Goal: Information Seeking & Learning: Learn about a topic

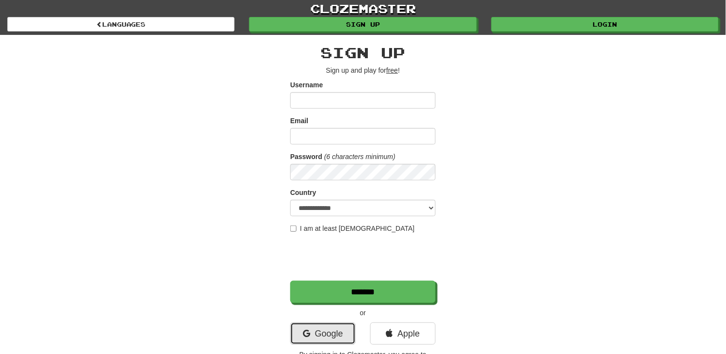
click at [313, 342] on link "Google" at bounding box center [322, 333] width 65 height 22
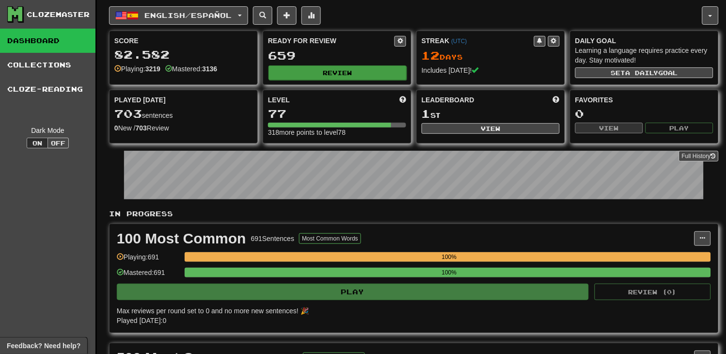
click at [335, 79] on div "Ready for Review 659 Review" at bounding box center [337, 57] width 148 height 53
click at [335, 78] on button "Review" at bounding box center [337, 72] width 138 height 15
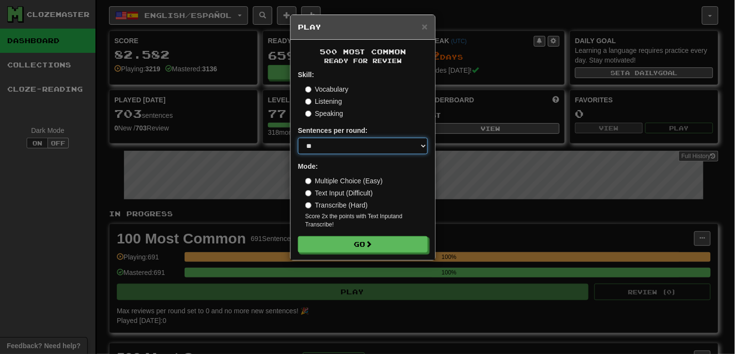
click at [351, 146] on select "* ** ** ** ** ** *** ********" at bounding box center [363, 146] width 130 height 16
select select "********"
click at [298, 138] on select "* ** ** ** ** ** *** ********" at bounding box center [363, 146] width 130 height 16
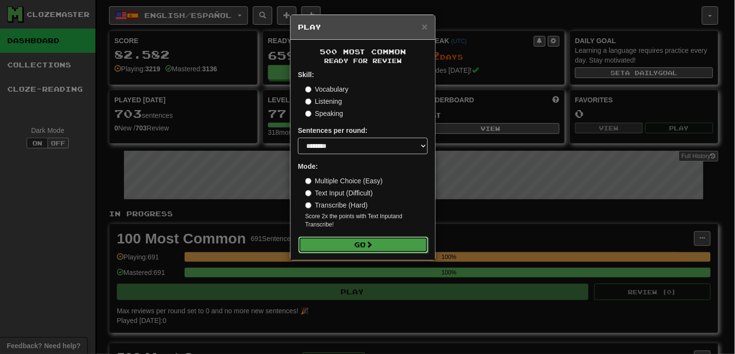
click span
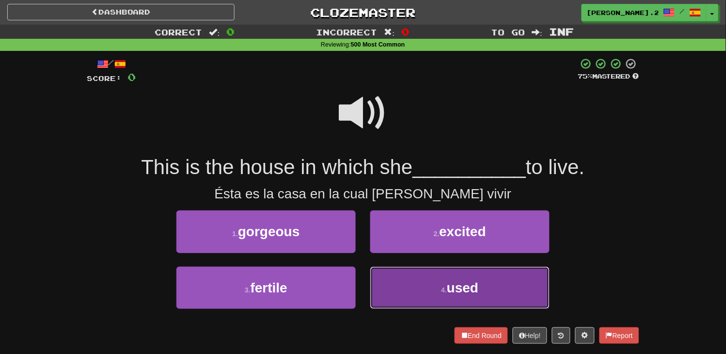
click at [419, 298] on button "4 . used" at bounding box center [459, 288] width 179 height 42
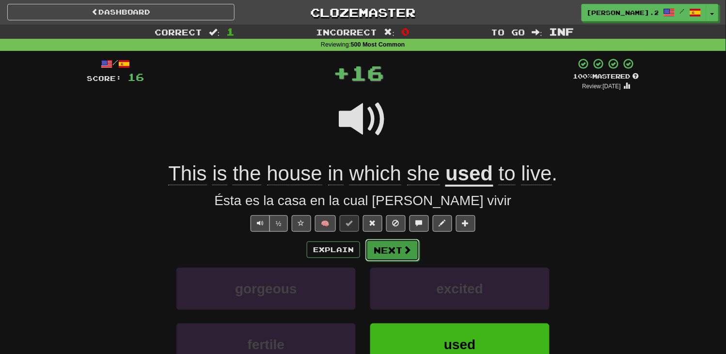
click at [403, 251] on span at bounding box center [407, 249] width 9 height 9
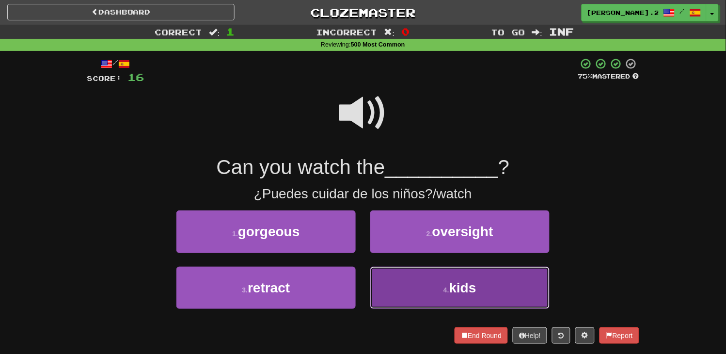
click at [417, 270] on button "4 . kids" at bounding box center [459, 288] width 179 height 42
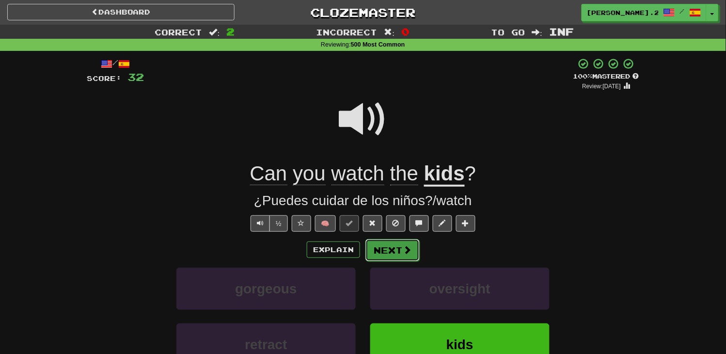
click at [403, 253] on span at bounding box center [407, 249] width 9 height 9
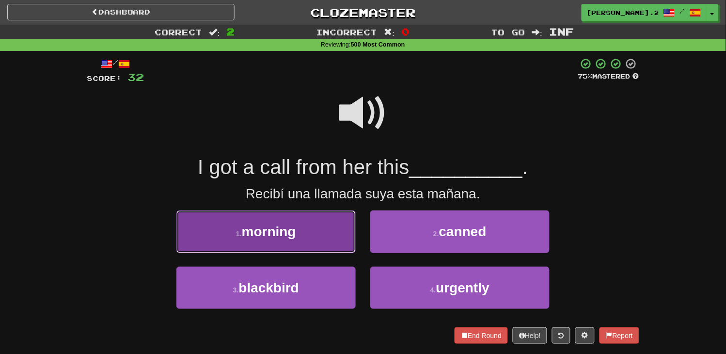
click at [321, 236] on button "1 . morning" at bounding box center [265, 231] width 179 height 42
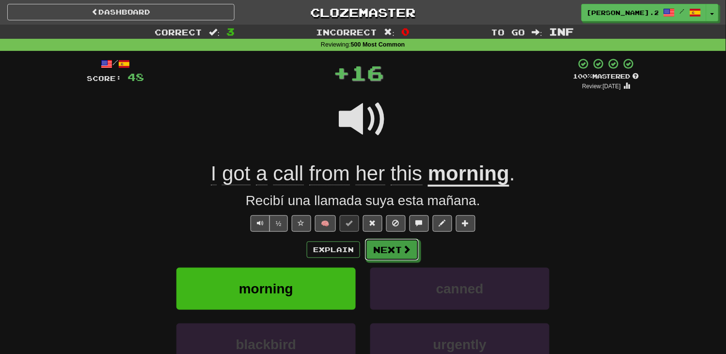
click at [388, 242] on button "Next" at bounding box center [392, 249] width 54 height 22
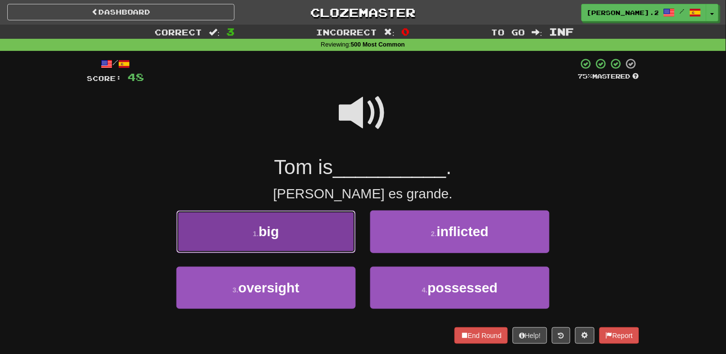
click at [312, 229] on button "1 . big" at bounding box center [265, 231] width 179 height 42
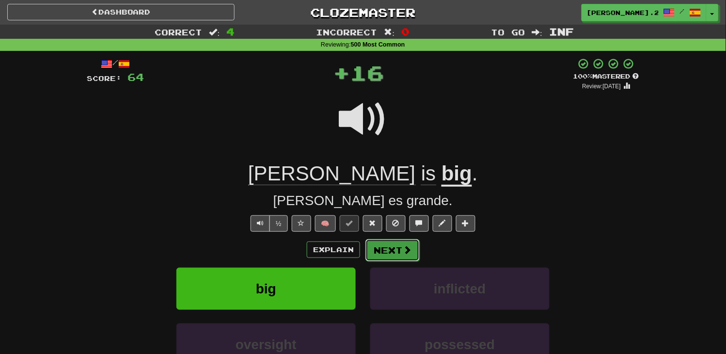
click at [389, 253] on button "Next" at bounding box center [392, 250] width 54 height 22
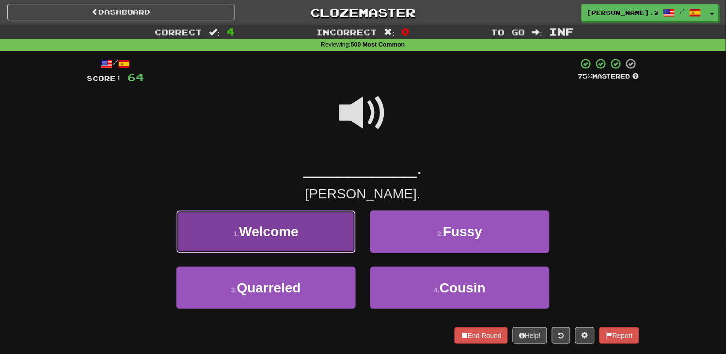
click at [333, 243] on button "1 . Welcome" at bounding box center [265, 231] width 179 height 42
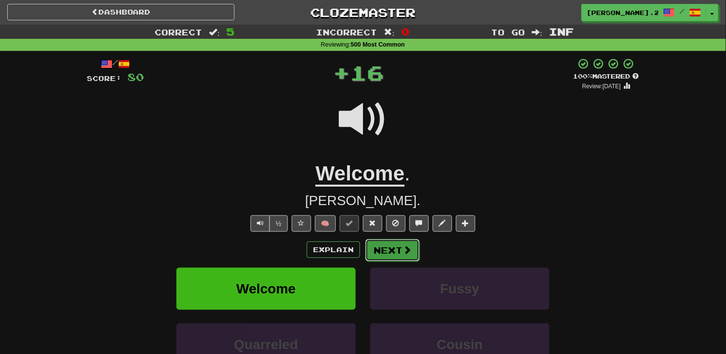
click at [403, 249] on span at bounding box center [407, 249] width 9 height 9
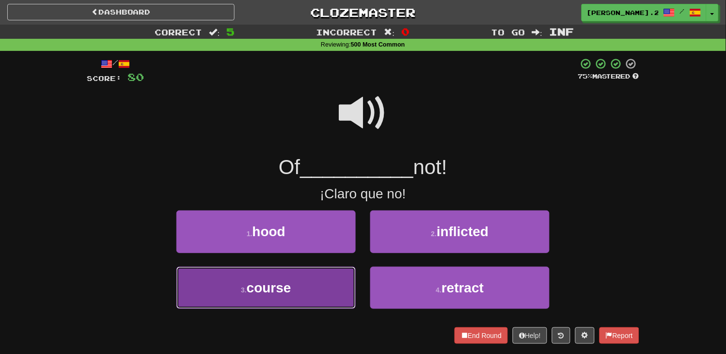
click at [338, 282] on button "3 . course" at bounding box center [265, 288] width 179 height 42
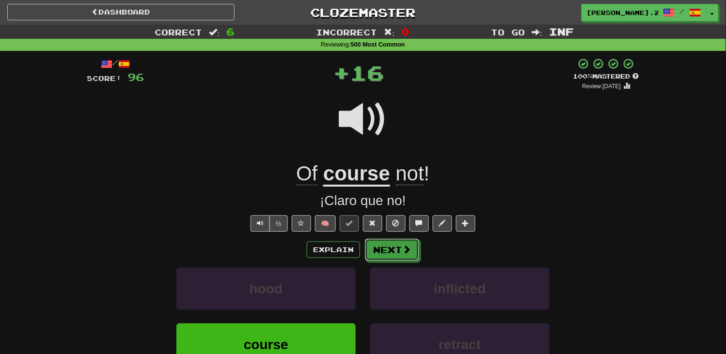
click at [366, 243] on button "Next" at bounding box center [392, 249] width 54 height 22
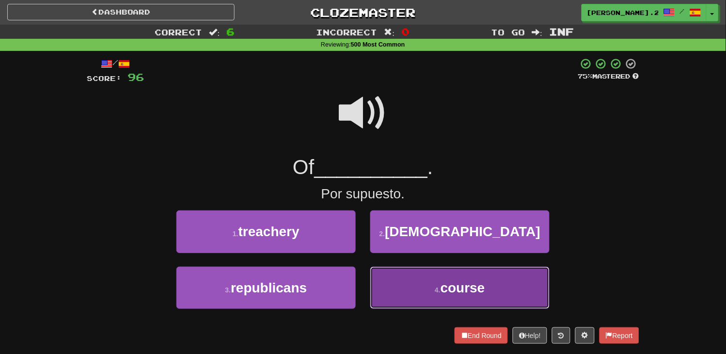
click at [387, 278] on button "4 . course" at bounding box center [459, 288] width 179 height 42
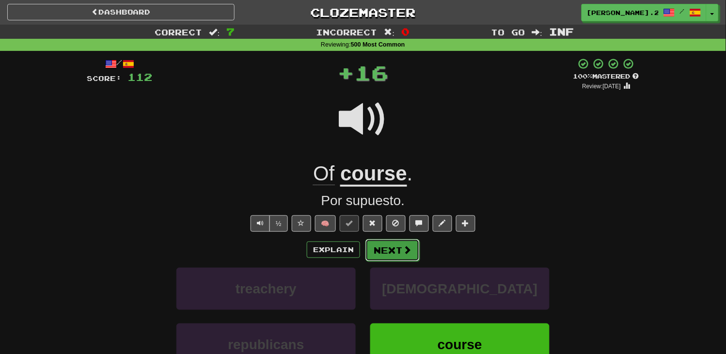
click at [377, 254] on button "Next" at bounding box center [392, 250] width 54 height 22
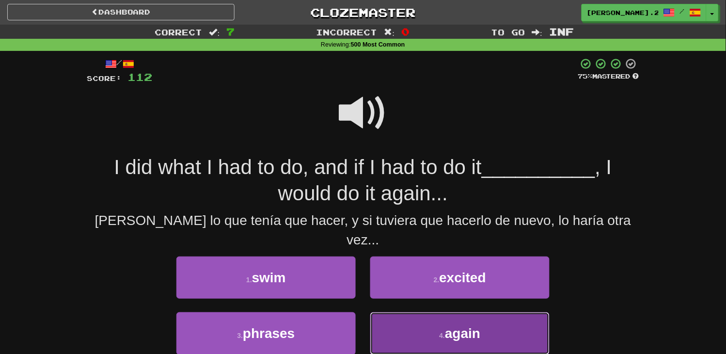
click at [426, 312] on button "4 . again" at bounding box center [459, 333] width 179 height 42
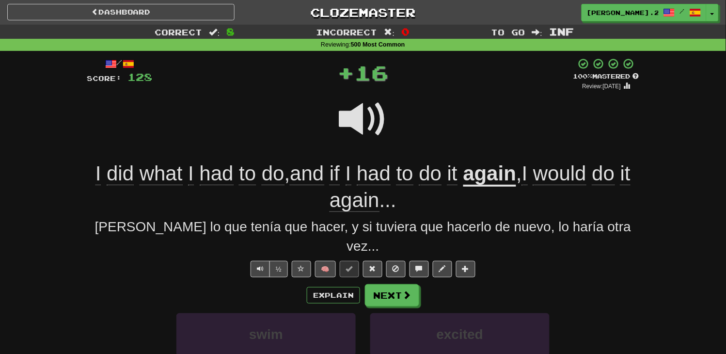
click at [391, 260] on div "/ Score: 128 + 16 100 % Mastered Review: 2025-09-20 I did what I had to do , an…" at bounding box center [363, 267] width 553 height 419
click at [393, 284] on button "Next" at bounding box center [392, 295] width 54 height 22
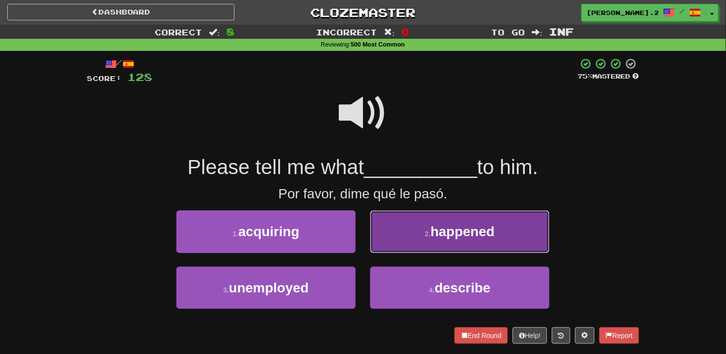
click at [391, 240] on button "2 . happened" at bounding box center [459, 231] width 179 height 42
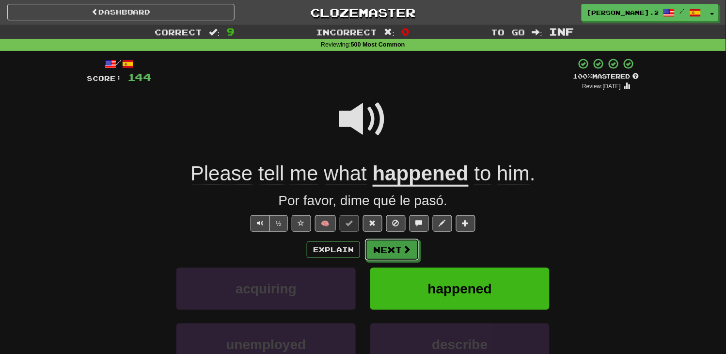
click at [391, 240] on button "Next" at bounding box center [392, 249] width 54 height 22
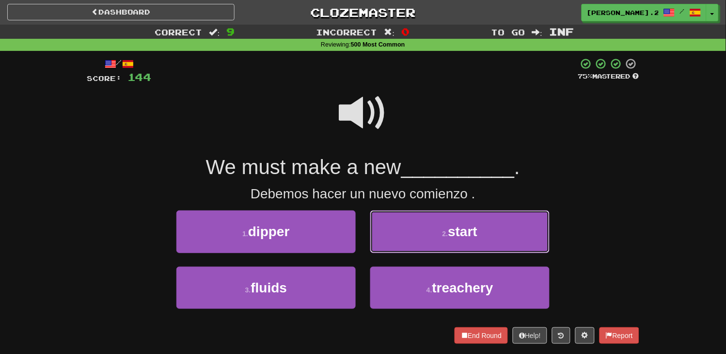
click at [391, 240] on button "2 . start" at bounding box center [459, 231] width 179 height 42
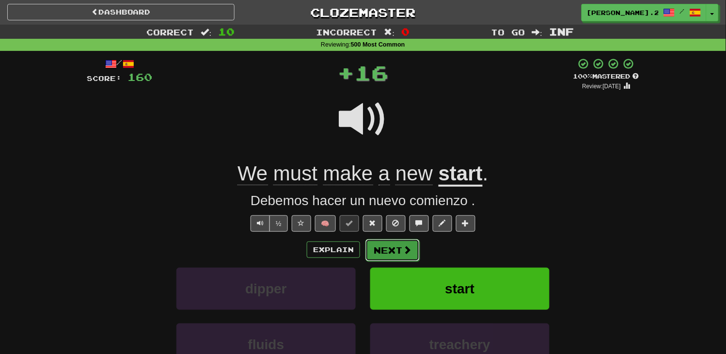
click at [394, 240] on button "Next" at bounding box center [392, 250] width 54 height 22
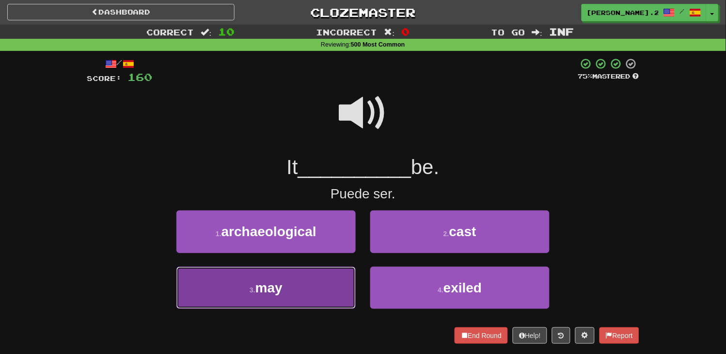
click at [300, 300] on button "3 . may" at bounding box center [265, 288] width 179 height 42
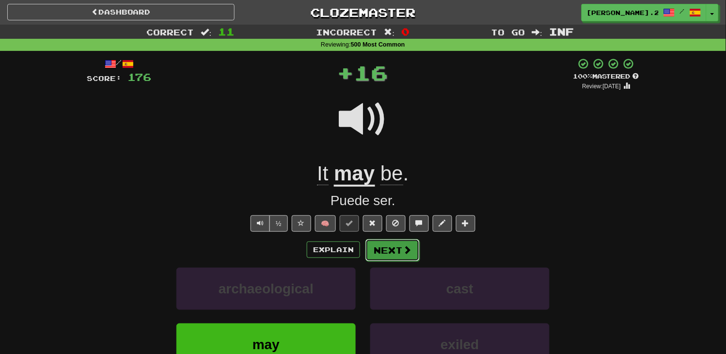
click at [394, 254] on button "Next" at bounding box center [392, 250] width 54 height 22
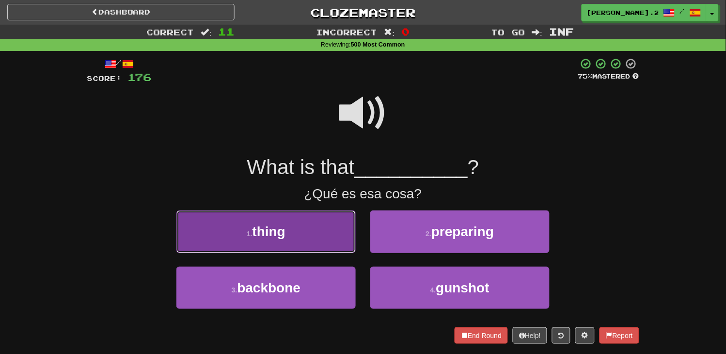
click at [324, 241] on button "1 . thing" at bounding box center [265, 231] width 179 height 42
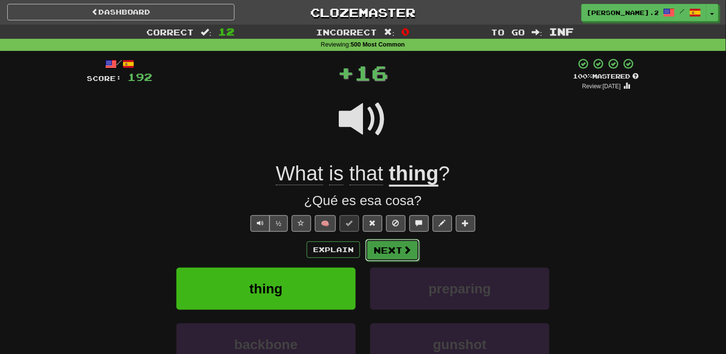
click at [396, 246] on button "Next" at bounding box center [392, 250] width 54 height 22
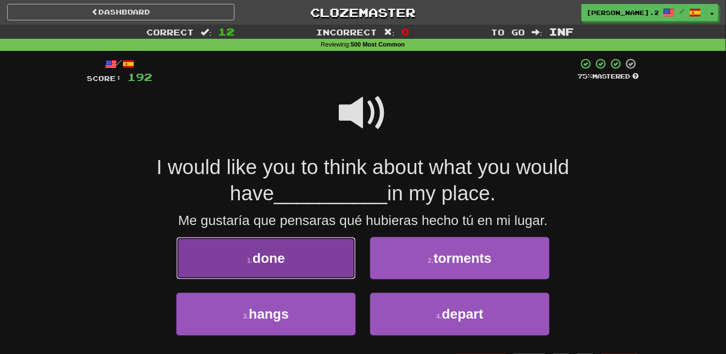
click at [294, 268] on button "1 . done" at bounding box center [265, 258] width 179 height 42
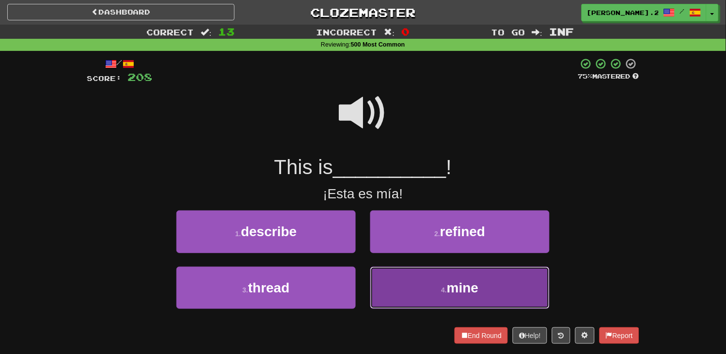
click at [421, 284] on button "4 . mine" at bounding box center [459, 288] width 179 height 42
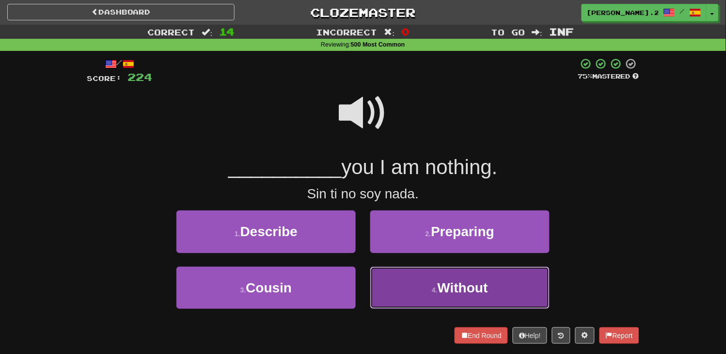
click at [419, 283] on button "4 . Without" at bounding box center [459, 288] width 179 height 42
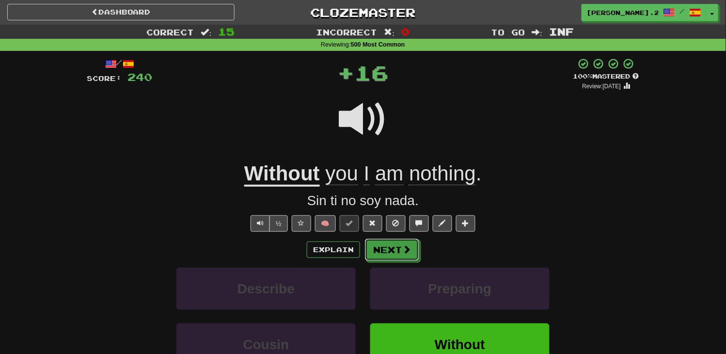
click at [408, 251] on span at bounding box center [406, 249] width 9 height 9
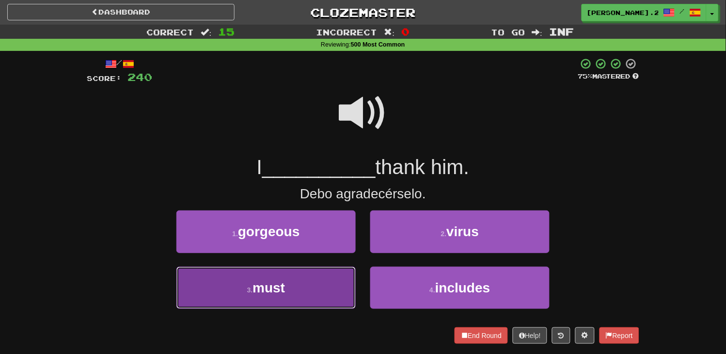
click at [308, 289] on button "3 . must" at bounding box center [265, 288] width 179 height 42
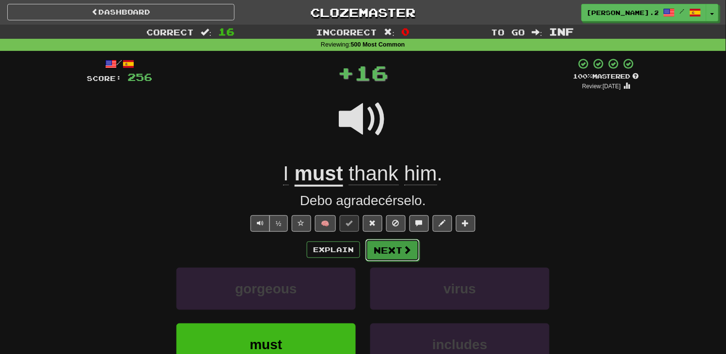
click at [384, 251] on button "Next" at bounding box center [392, 250] width 54 height 22
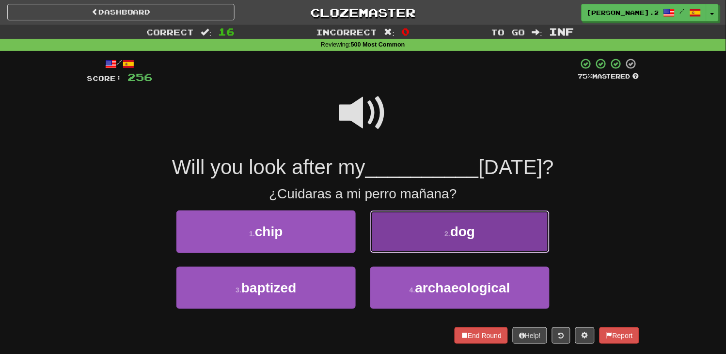
click at [385, 238] on button "2 . dog" at bounding box center [459, 231] width 179 height 42
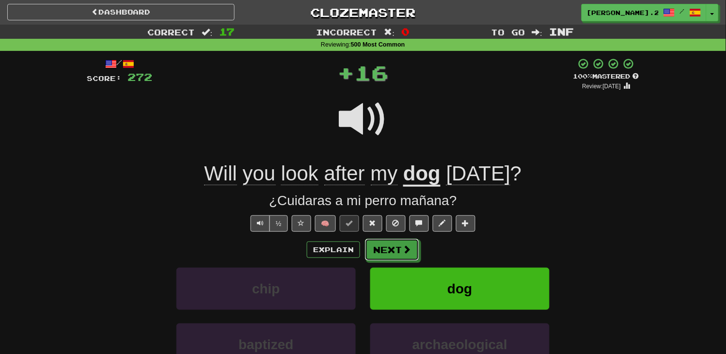
click at [396, 246] on button "Next" at bounding box center [392, 249] width 54 height 22
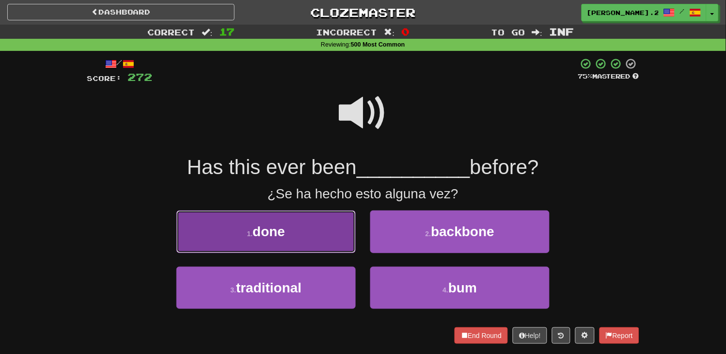
click at [335, 241] on button "1 . done" at bounding box center [265, 231] width 179 height 42
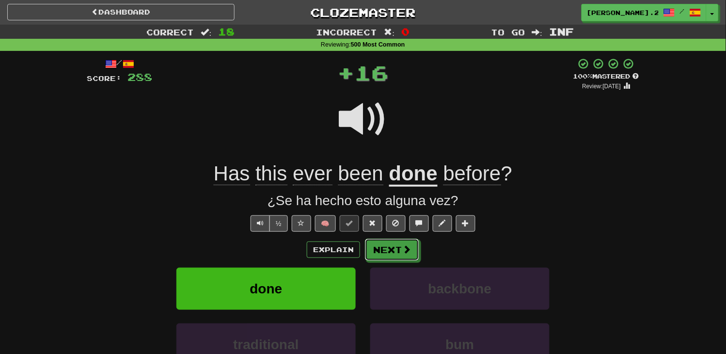
click at [411, 249] on button "Next" at bounding box center [392, 249] width 54 height 22
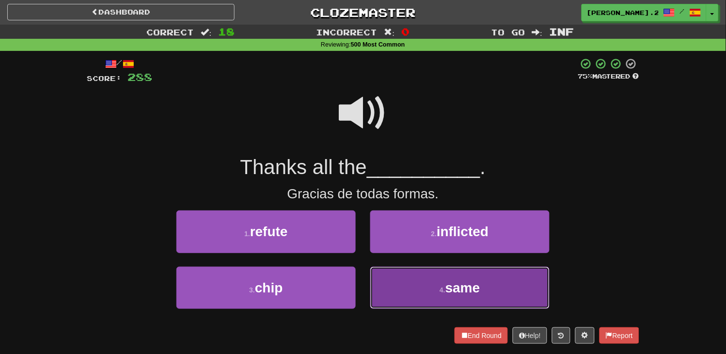
click at [386, 283] on button "4 . same" at bounding box center [459, 288] width 179 height 42
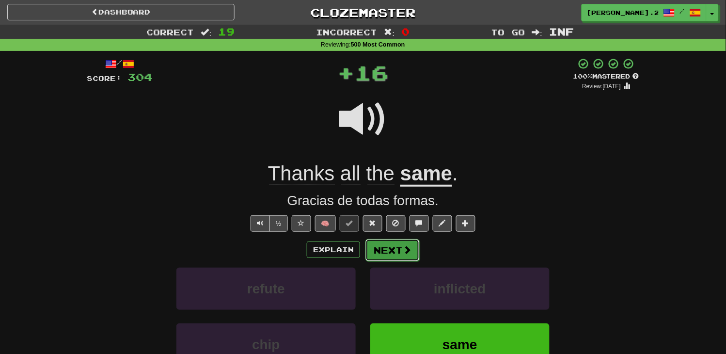
click at [366, 255] on button "Next" at bounding box center [392, 250] width 54 height 22
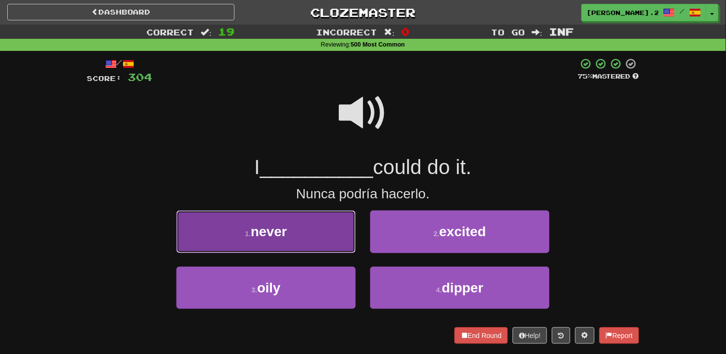
click at [316, 238] on button "1 . never" at bounding box center [265, 231] width 179 height 42
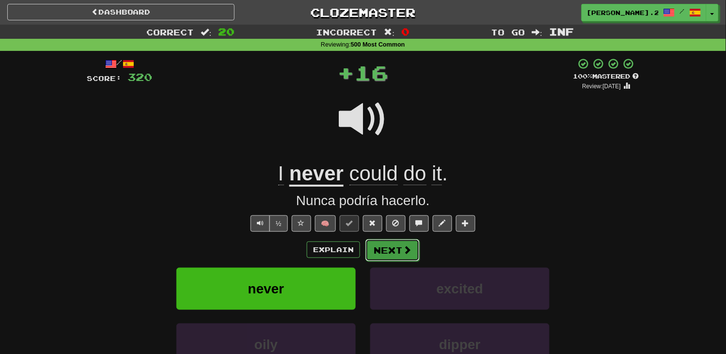
click at [382, 254] on button "Next" at bounding box center [392, 250] width 54 height 22
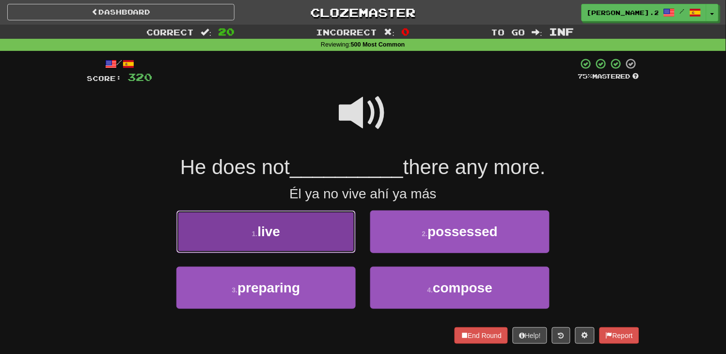
click at [345, 248] on button "1 . live" at bounding box center [265, 231] width 179 height 42
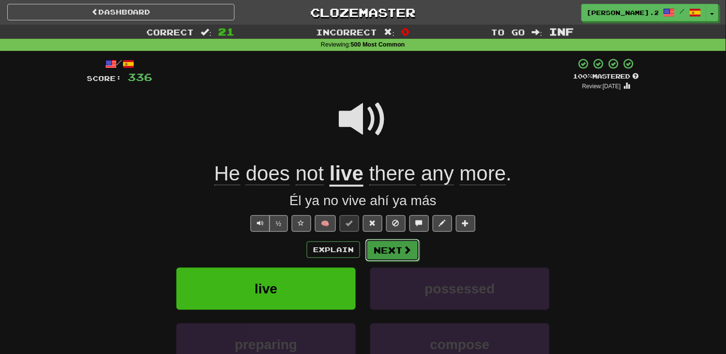
click at [384, 253] on button "Next" at bounding box center [392, 250] width 54 height 22
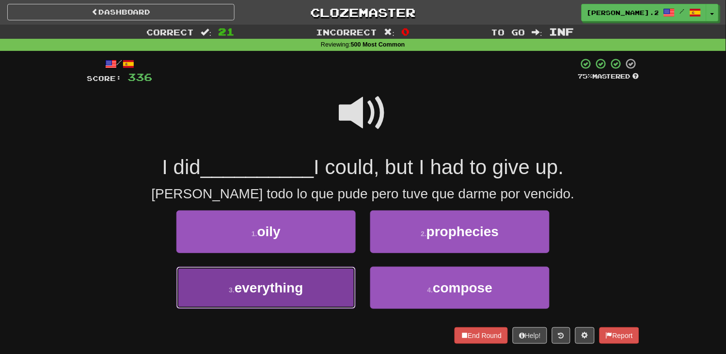
click at [294, 280] on span "everything" at bounding box center [269, 287] width 69 height 15
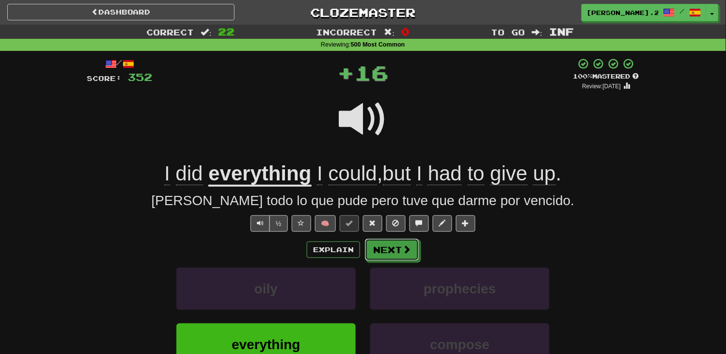
click at [395, 252] on button "Next" at bounding box center [392, 249] width 54 height 22
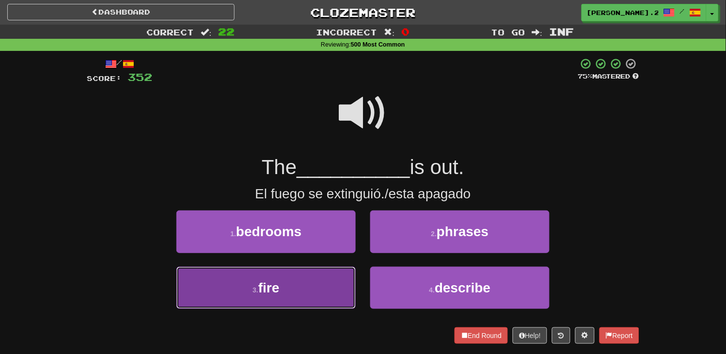
click at [320, 277] on button "3 . fire" at bounding box center [265, 288] width 179 height 42
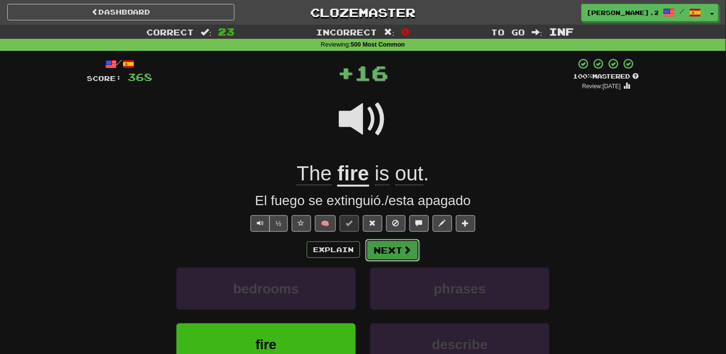
click at [389, 247] on button "Next" at bounding box center [392, 250] width 54 height 22
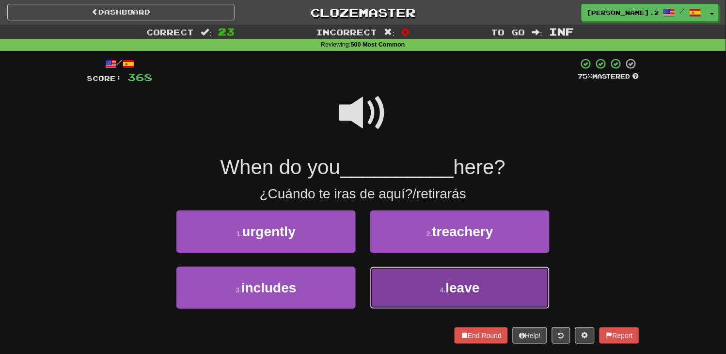
click at [406, 279] on button "4 . leave" at bounding box center [459, 288] width 179 height 42
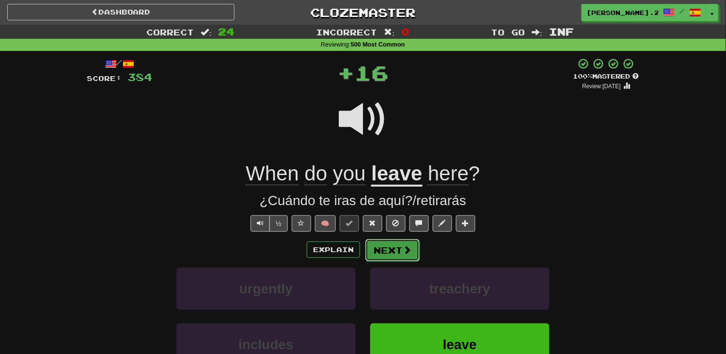
click at [374, 250] on button "Next" at bounding box center [392, 250] width 54 height 22
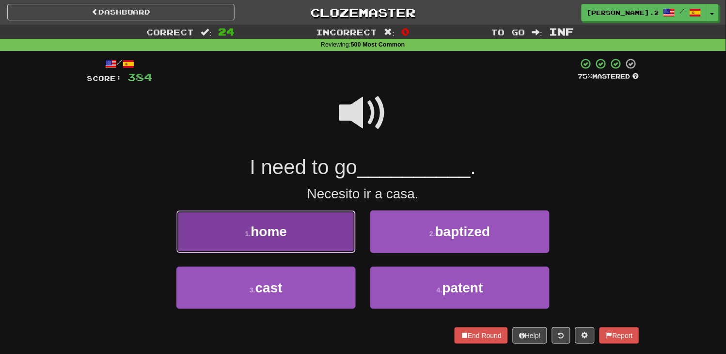
click at [313, 246] on button "1 . home" at bounding box center [265, 231] width 179 height 42
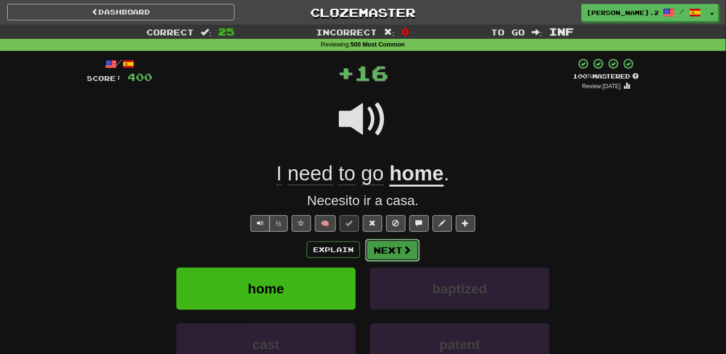
click at [390, 254] on button "Next" at bounding box center [392, 250] width 54 height 22
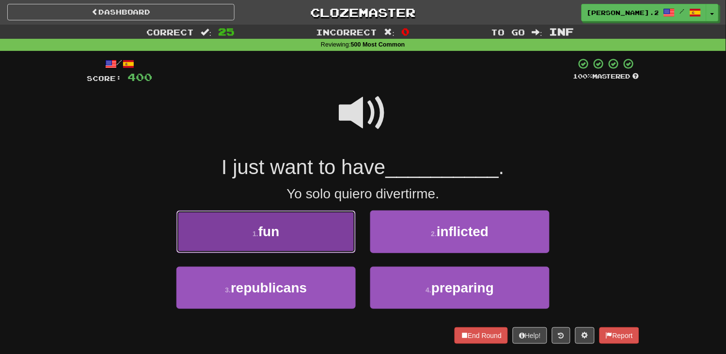
click at [314, 240] on button "1 . fun" at bounding box center [265, 231] width 179 height 42
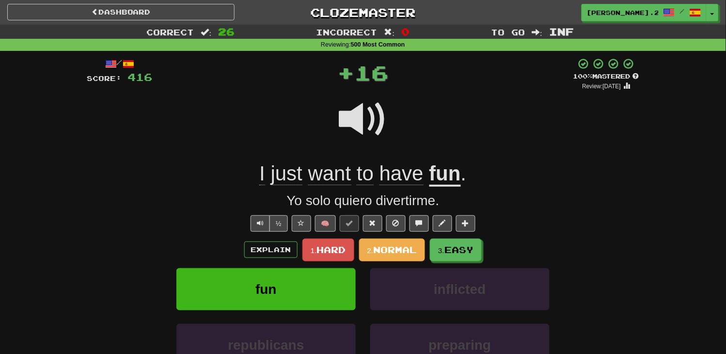
click at [389, 267] on div "Explain 1. Hard 2. Normal 3. Easy fun inflicted republicans preparing Learn mor…" at bounding box center [363, 316] width 553 height 156
drag, startPoint x: 443, startPoint y: 251, endPoint x: 425, endPoint y: 202, distance: 51.7
click at [411, 192] on div "/ Score: 416 + 16 100 % Mastered Review: 2025-09-20 I just want to have fun . Y…" at bounding box center [363, 244] width 553 height 373
click at [439, 220] on span at bounding box center [442, 223] width 7 height 7
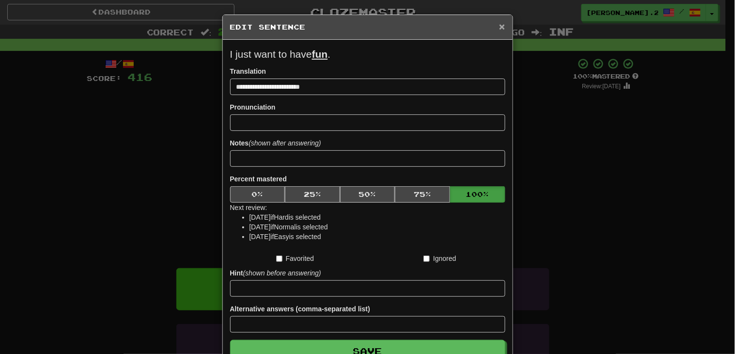
click at [499, 26] on span "×" at bounding box center [502, 26] width 6 height 11
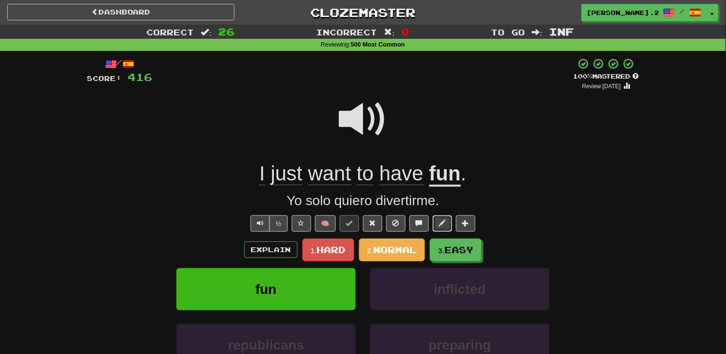
click at [446, 223] on button at bounding box center [442, 223] width 19 height 16
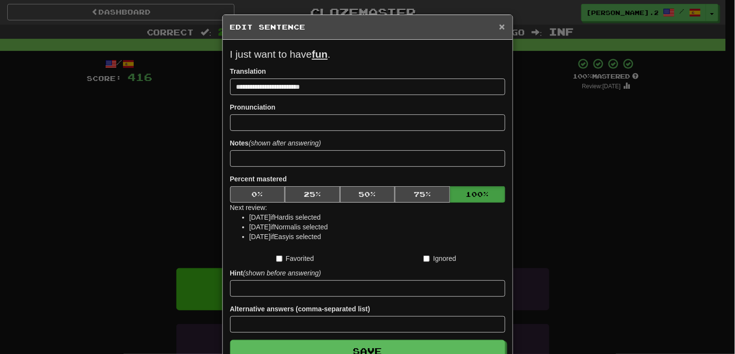
click at [499, 23] on span "×" at bounding box center [502, 26] width 6 height 11
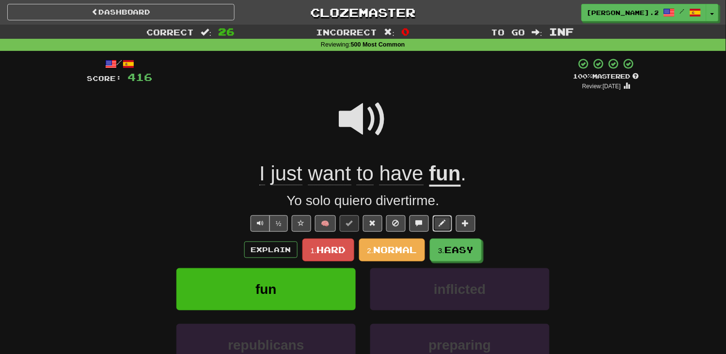
click at [445, 226] on button at bounding box center [442, 223] width 19 height 16
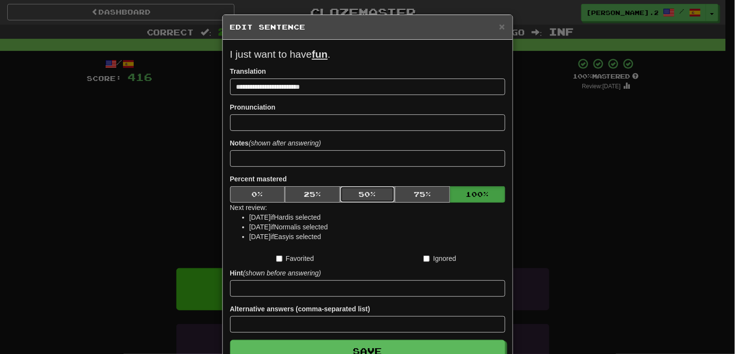
click at [370, 192] on button "50 %" at bounding box center [367, 194] width 55 height 16
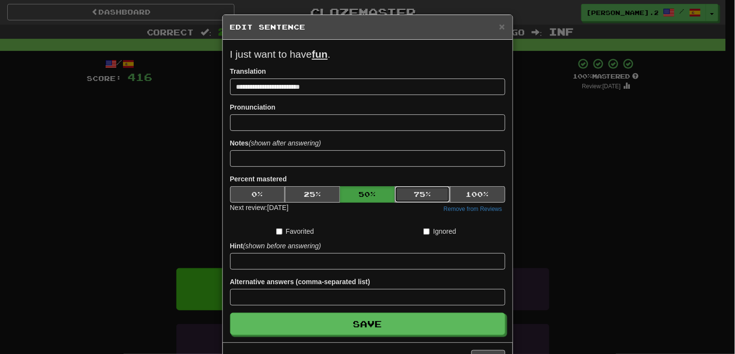
click at [400, 190] on button "75 %" at bounding box center [422, 194] width 55 height 16
click at [453, 187] on button "100 %" at bounding box center [477, 194] width 55 height 16
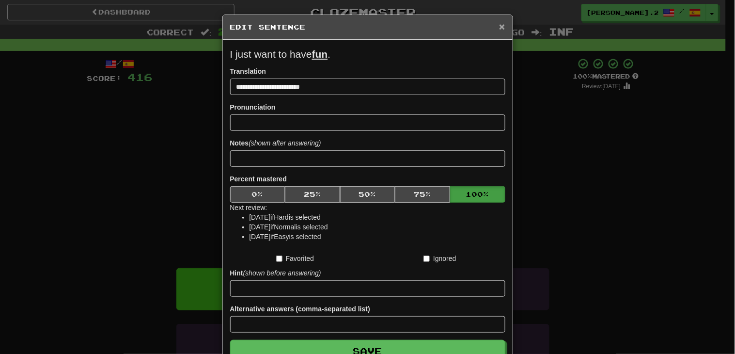
click at [499, 28] on span "×" at bounding box center [502, 26] width 6 height 11
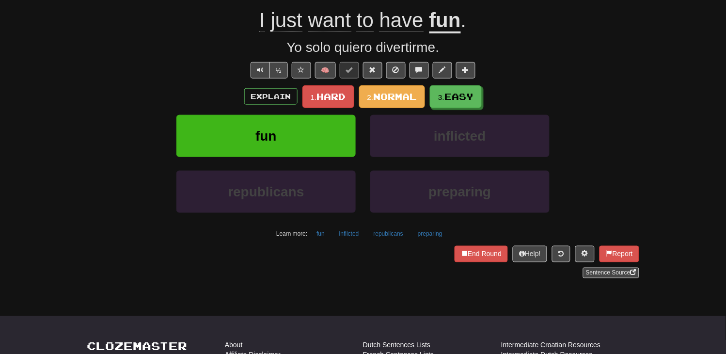
scroll to position [39, 0]
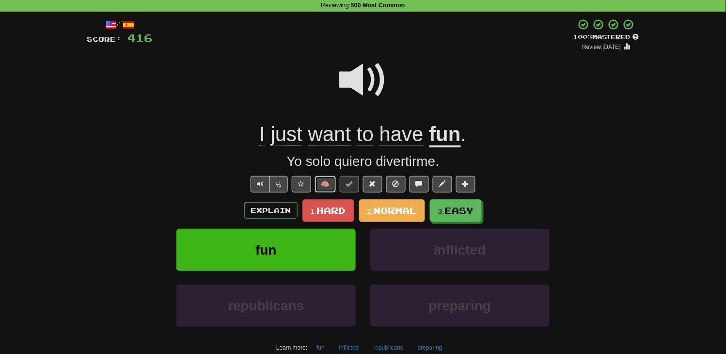
click at [326, 184] on button "🧠" at bounding box center [325, 184] width 21 height 16
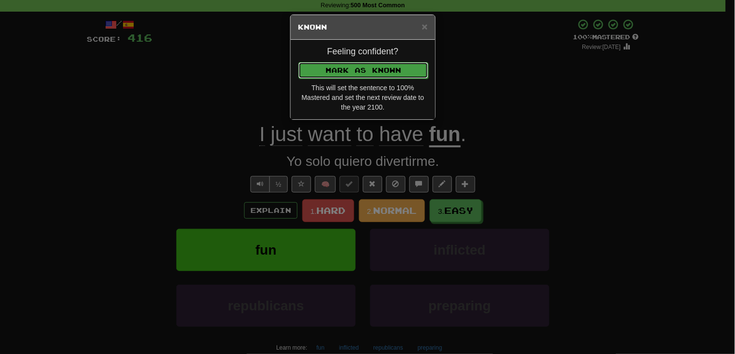
click at [404, 73] on button "Mark as Known" at bounding box center [364, 70] width 130 height 16
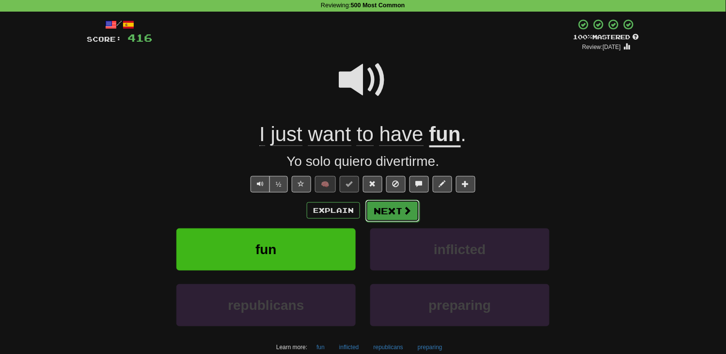
click at [378, 211] on button "Next" at bounding box center [392, 211] width 54 height 22
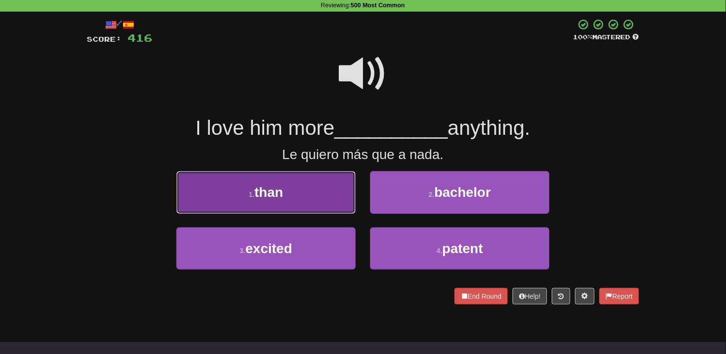
click at [304, 187] on button "1 . than" at bounding box center [265, 192] width 179 height 42
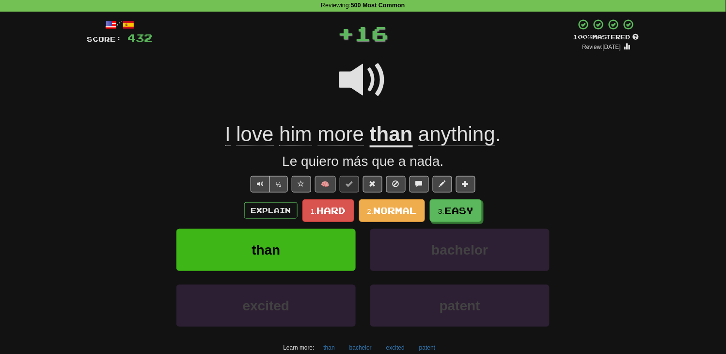
click at [318, 192] on div "/ Score: 432 + 16 100 % Mastered Review: 2025-09-20 I love him more than anythi…" at bounding box center [363, 204] width 553 height 373
click at [322, 189] on button "🧠" at bounding box center [325, 184] width 21 height 16
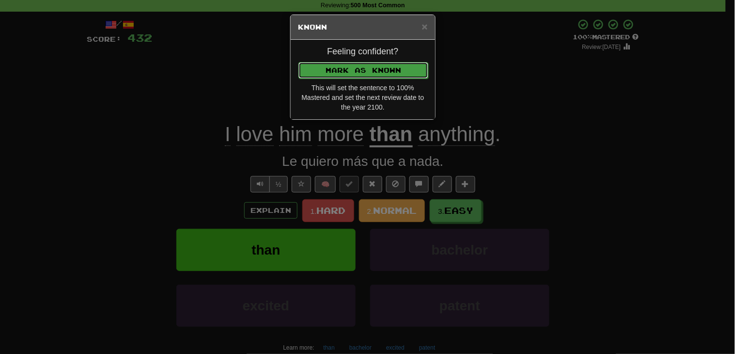
click at [360, 66] on button "Mark as Known" at bounding box center [364, 70] width 130 height 16
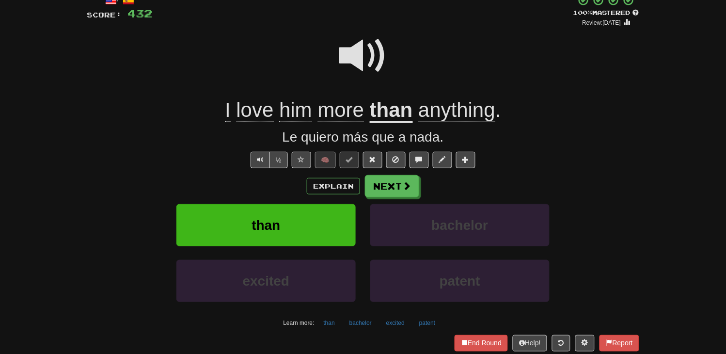
scroll to position [0, 0]
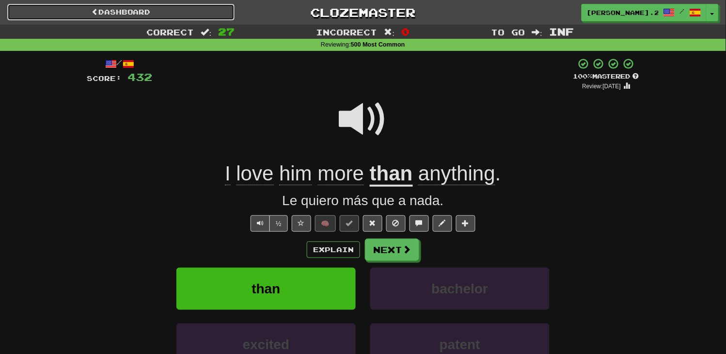
click at [205, 13] on link "Dashboard" at bounding box center [120, 12] width 227 height 16
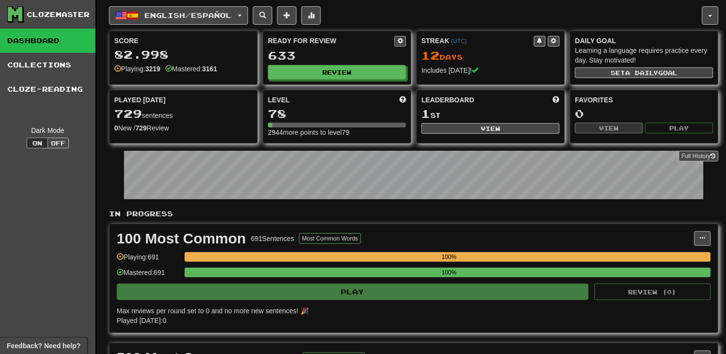
click at [396, 36] on div "Ready for Review 633 Review" at bounding box center [337, 57] width 148 height 53
click at [397, 39] on span at bounding box center [400, 41] width 6 height 6
select select "*"
select select "**"
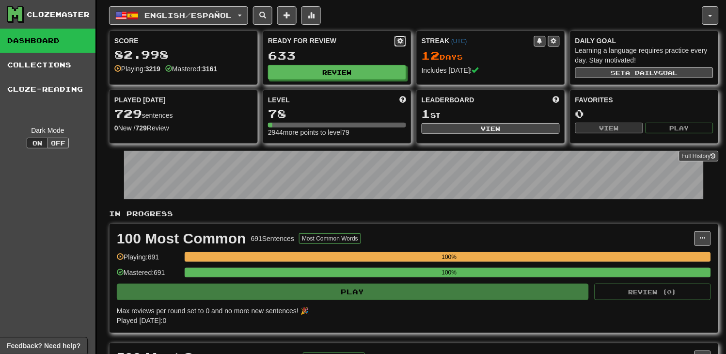
select select "**"
select select "***"
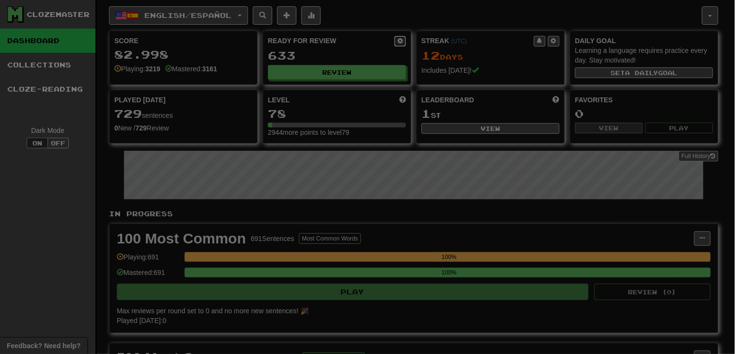
select select "*"
select select "*********"
type input "****"
select select "*"
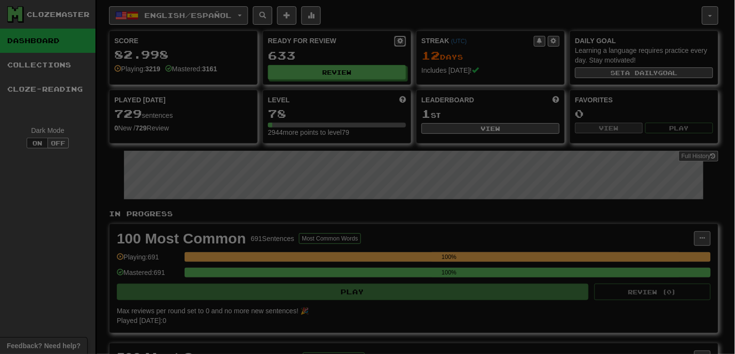
select select "*"
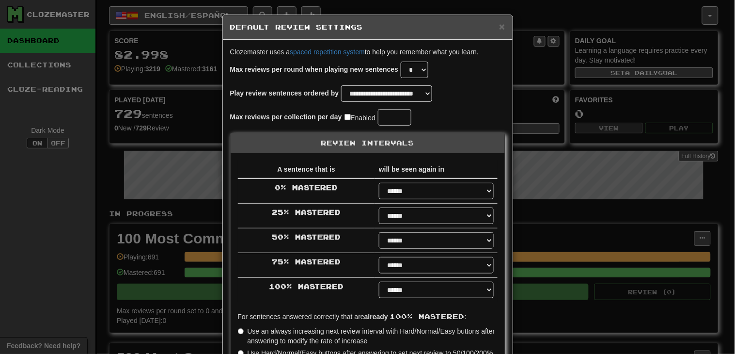
click at [493, 26] on h5 "Default Review Settings" at bounding box center [367, 27] width 275 height 10
click at [499, 25] on span "×" at bounding box center [502, 26] width 6 height 11
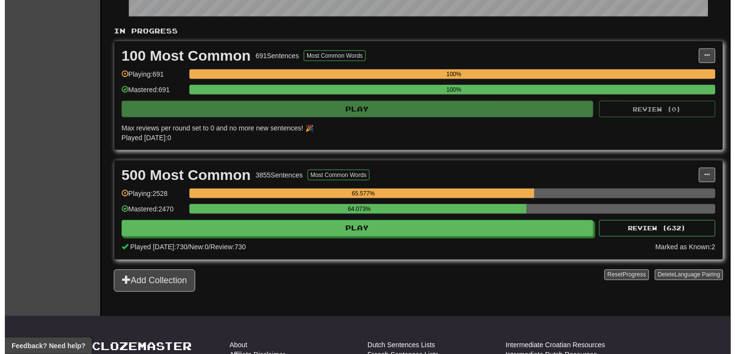
scroll to position [188, 0]
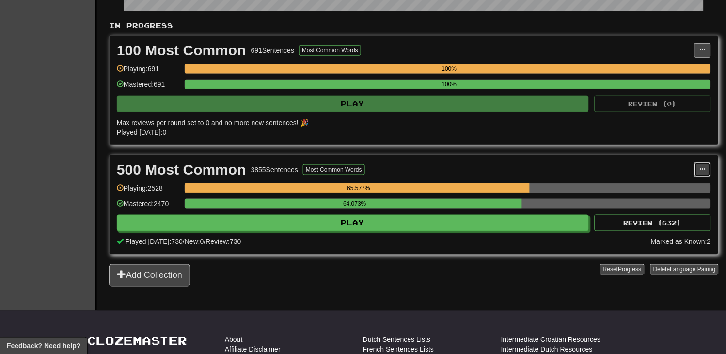
click at [699, 172] on button at bounding box center [703, 169] width 16 height 15
click at [685, 188] on span "Manage Sentences" at bounding box center [661, 187] width 59 height 8
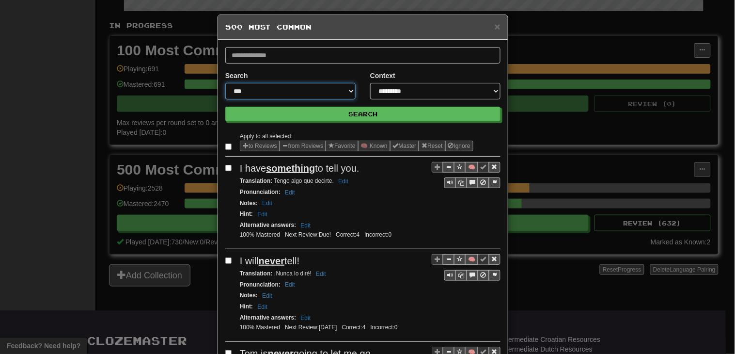
click at [338, 90] on select "**********" at bounding box center [290, 91] width 130 height 16
select select "********"
click at [225, 83] on select "**********" at bounding box center [290, 91] width 130 height 16
click at [401, 91] on select "**********" at bounding box center [435, 91] width 130 height 16
select select "*****"
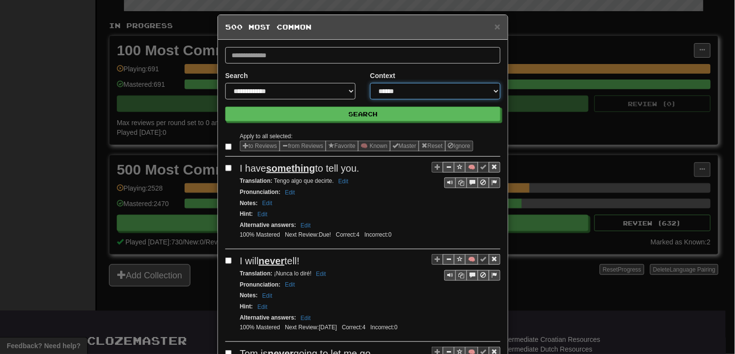
click at [370, 83] on select "**********" at bounding box center [435, 91] width 130 height 16
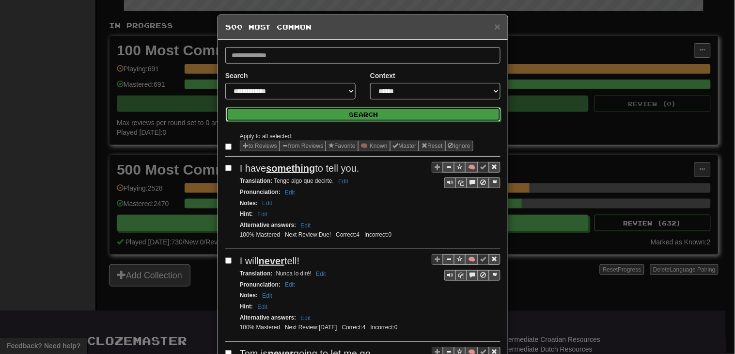
click at [395, 117] on button "Search" at bounding box center [363, 114] width 275 height 15
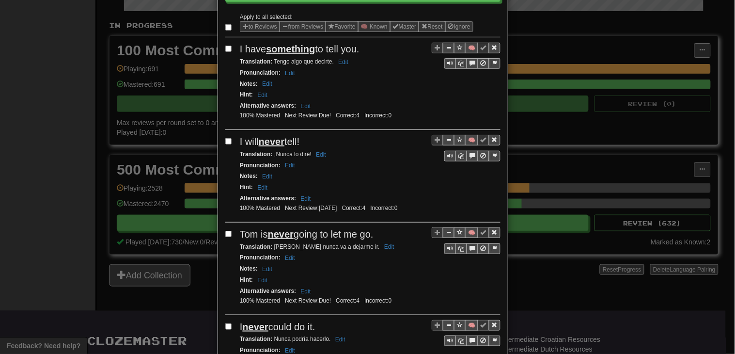
scroll to position [126, 0]
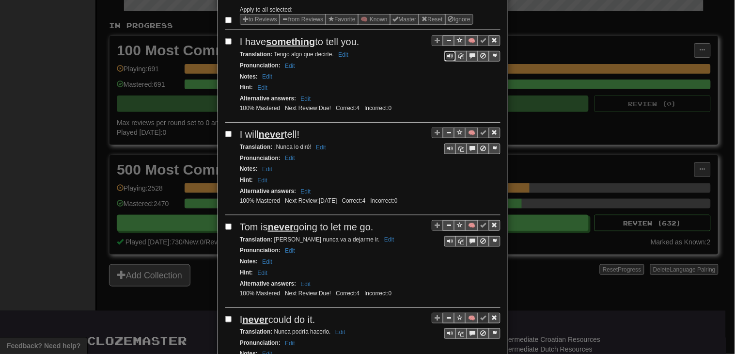
click at [444, 61] on button "Sentence controls" at bounding box center [450, 56] width 12 height 11
click at [444, 60] on button "Sentence controls" at bounding box center [450, 56] width 12 height 11
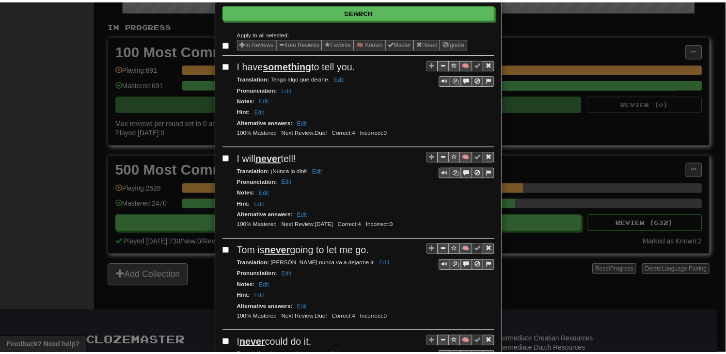
scroll to position [0, 0]
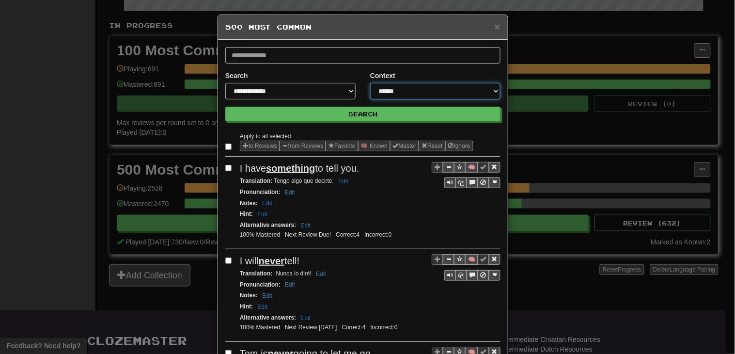
click at [424, 95] on select "**********" at bounding box center [435, 91] width 130 height 16
click at [314, 93] on select "**********" at bounding box center [290, 91] width 130 height 16
select select "*****"
click at [225, 83] on select "**********" at bounding box center [290, 91] width 130 height 16
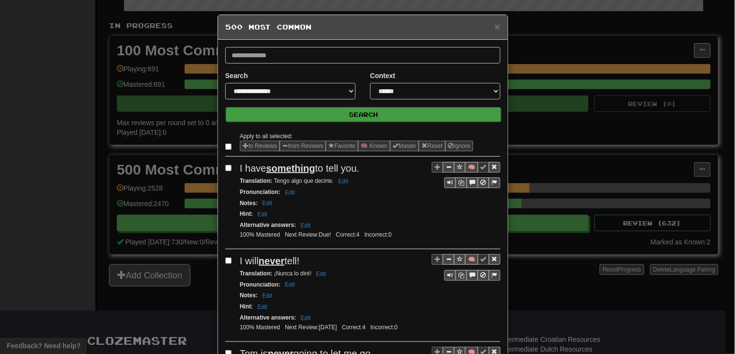
click at [373, 108] on form "**********" at bounding box center [362, 84] width 275 height 74
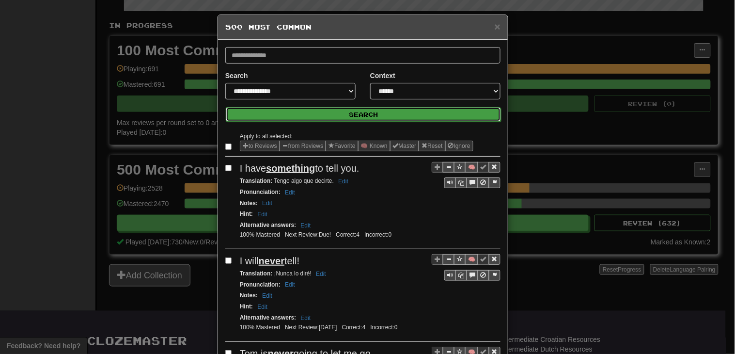
click at [372, 108] on button "Search" at bounding box center [363, 114] width 275 height 15
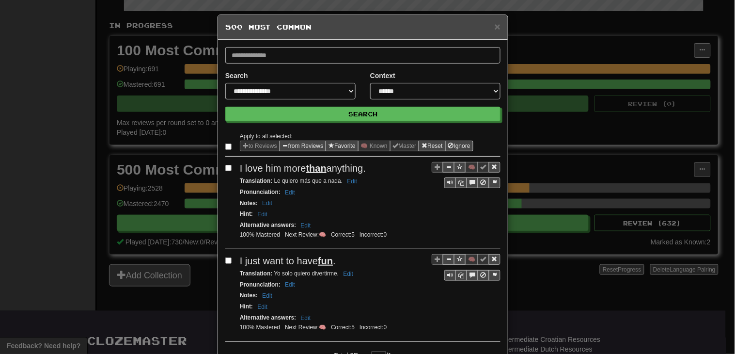
click at [225, 163] on label at bounding box center [230, 168] width 10 height 10
click at [438, 142] on button "Reset" at bounding box center [432, 146] width 27 height 11
click at [401, 146] on button "Master" at bounding box center [405, 146] width 30 height 11
click at [495, 28] on span "×" at bounding box center [498, 26] width 6 height 11
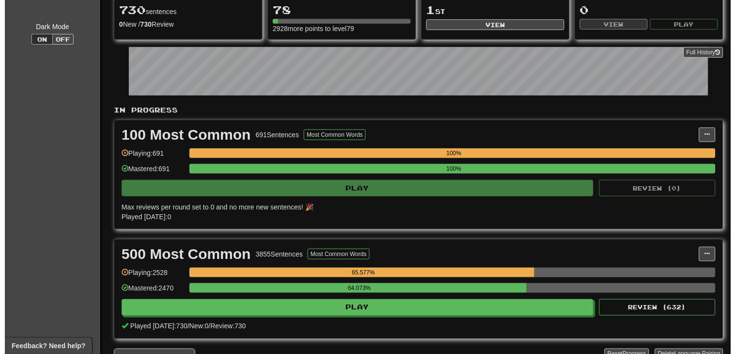
scroll to position [112, 0]
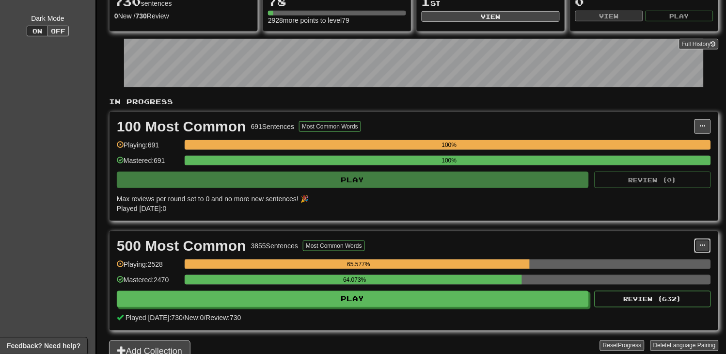
click at [701, 248] on span at bounding box center [703, 245] width 6 height 6
click at [689, 269] on link "Manage Sentences" at bounding box center [660, 263] width 100 height 13
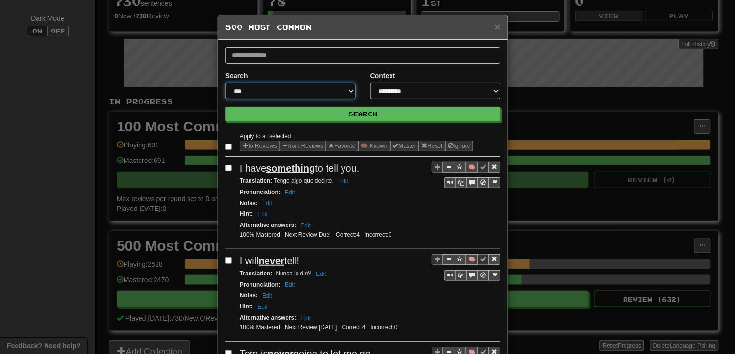
click at [335, 93] on select "**********" at bounding box center [290, 91] width 130 height 16
click at [495, 31] on span "×" at bounding box center [498, 26] width 6 height 11
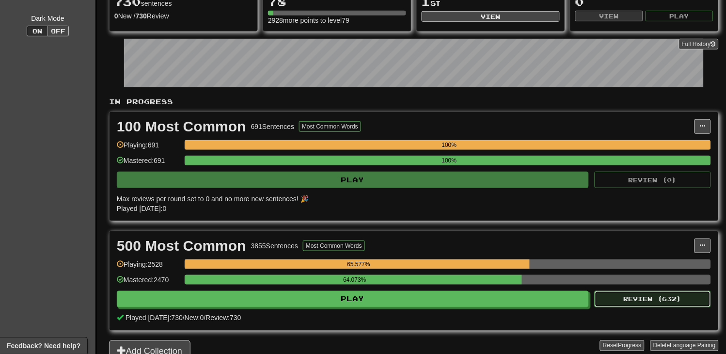
click at [646, 297] on button "Review ( 632 )" at bounding box center [653, 299] width 116 height 16
select select "********"
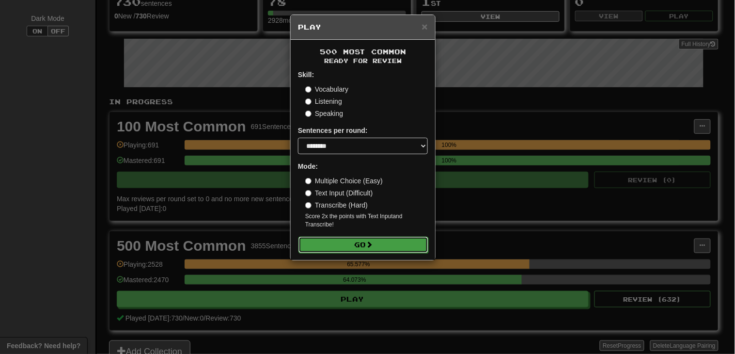
click at [398, 248] on button "Go" at bounding box center [364, 245] width 130 height 16
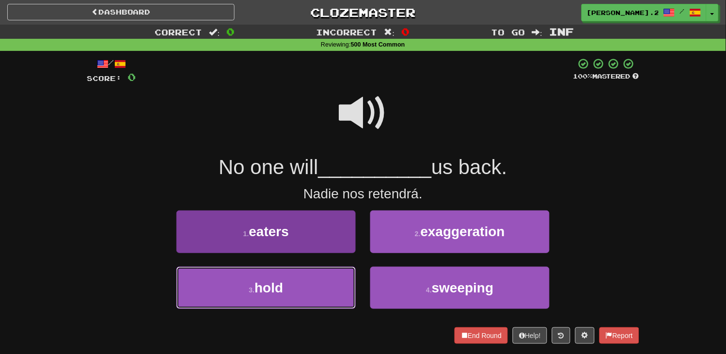
click at [311, 287] on button "3 . hold" at bounding box center [265, 288] width 179 height 42
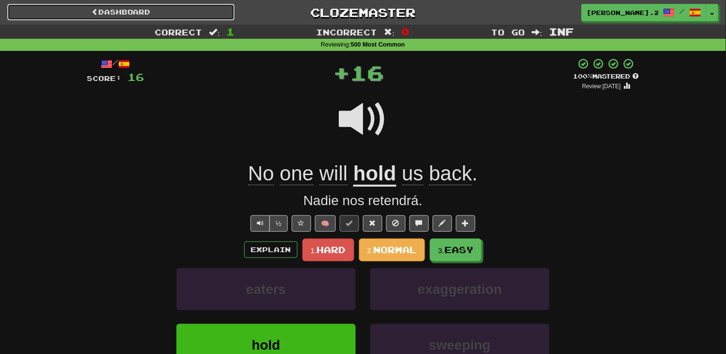
click at [101, 6] on link "Dashboard" at bounding box center [120, 12] width 227 height 16
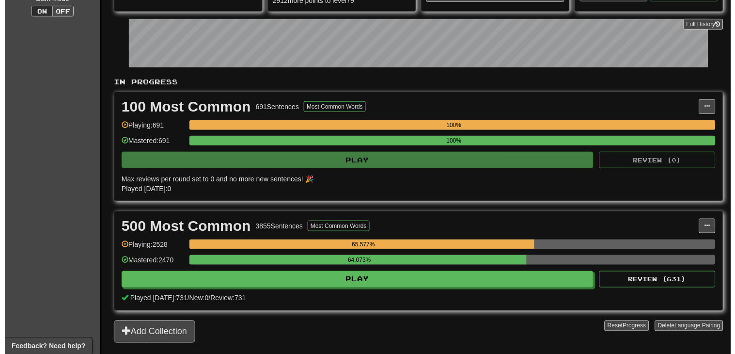
scroll to position [181, 0]
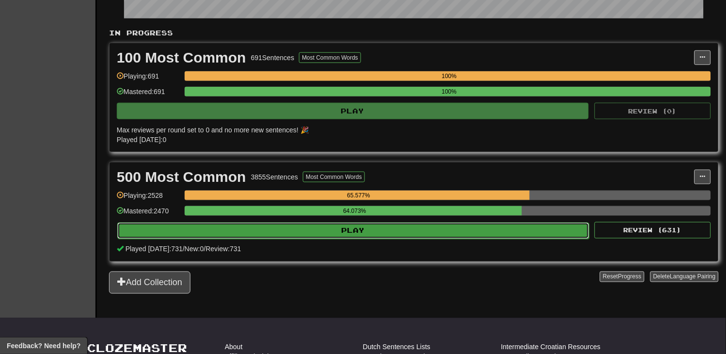
click at [459, 229] on button "Play" at bounding box center [353, 230] width 472 height 16
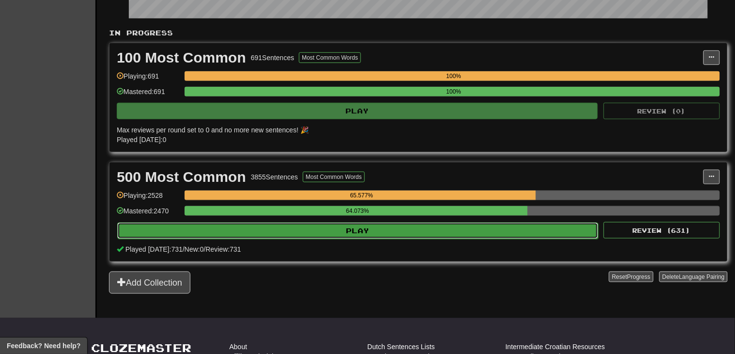
select select "********"
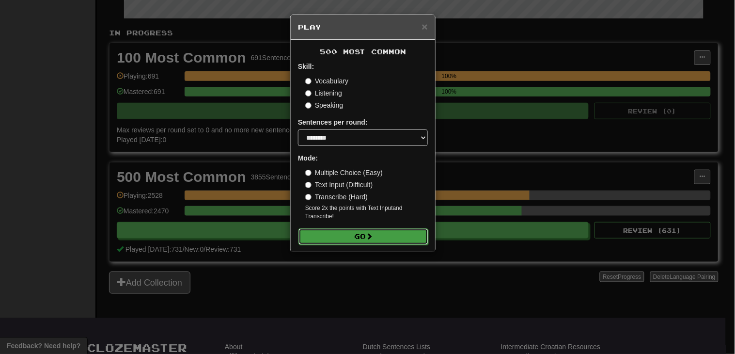
click at [346, 239] on button "Go" at bounding box center [364, 236] width 130 height 16
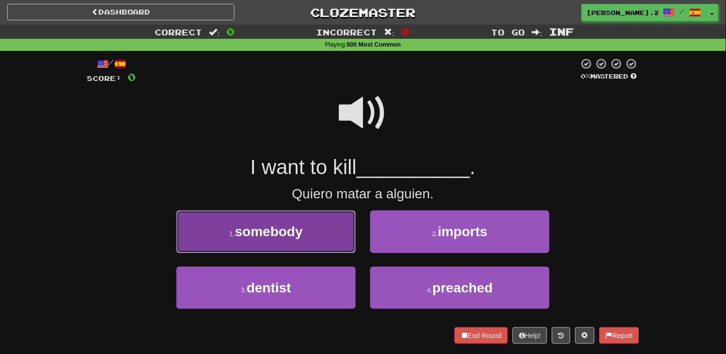
click at [344, 238] on button "1 . somebody" at bounding box center [265, 231] width 179 height 42
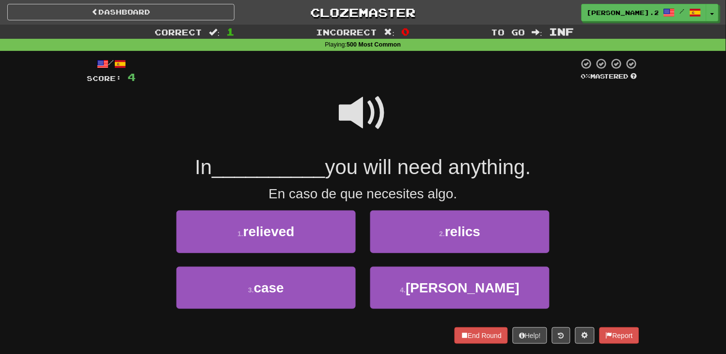
click at [356, 122] on span at bounding box center [363, 113] width 48 height 48
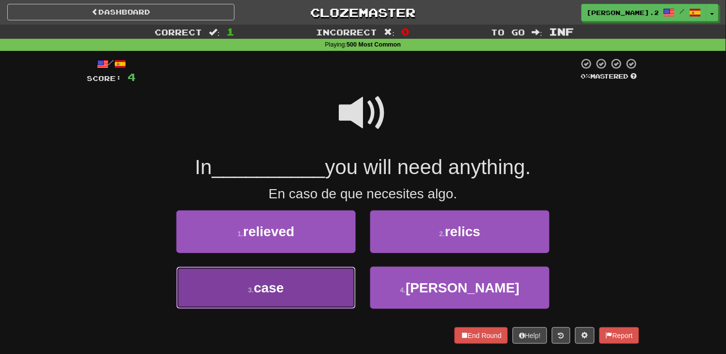
click at [331, 275] on button "3 . case" at bounding box center [265, 288] width 179 height 42
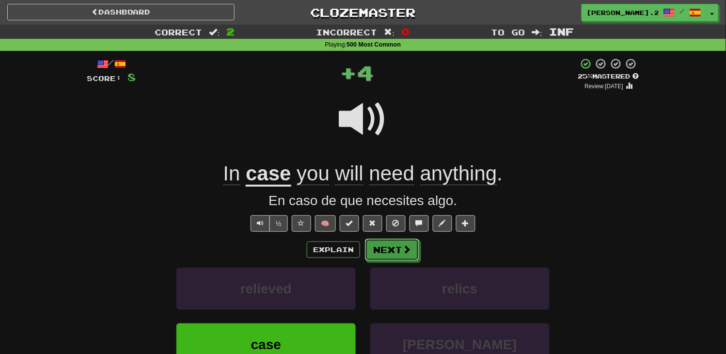
click at [386, 252] on button "Next" at bounding box center [392, 249] width 54 height 22
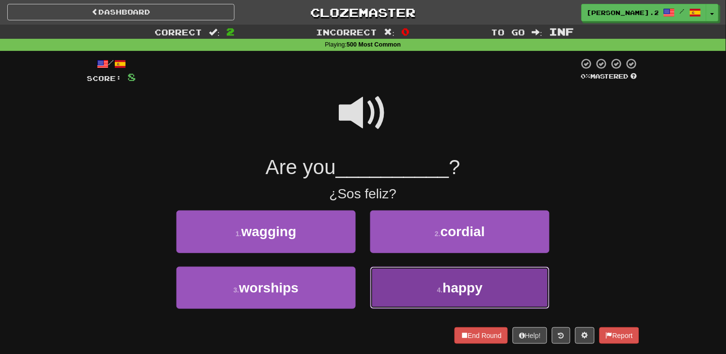
click at [434, 281] on button "4 . happy" at bounding box center [459, 288] width 179 height 42
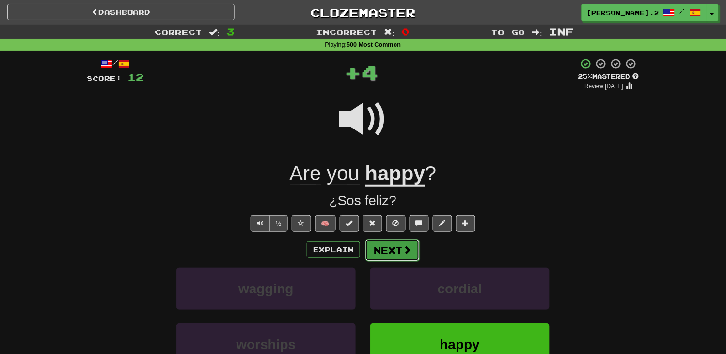
click at [393, 258] on button "Next" at bounding box center [392, 250] width 54 height 22
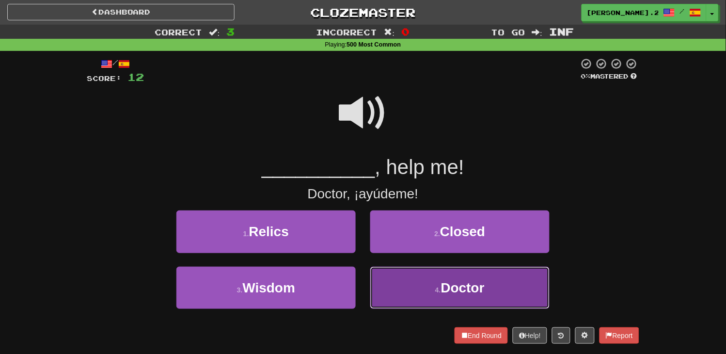
click at [422, 286] on button "4 . Doctor" at bounding box center [459, 288] width 179 height 42
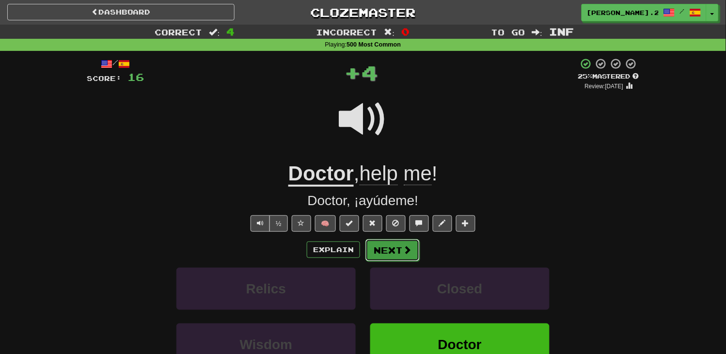
click at [409, 260] on button "Next" at bounding box center [392, 250] width 54 height 22
